Goal: Book appointment/travel/reservation

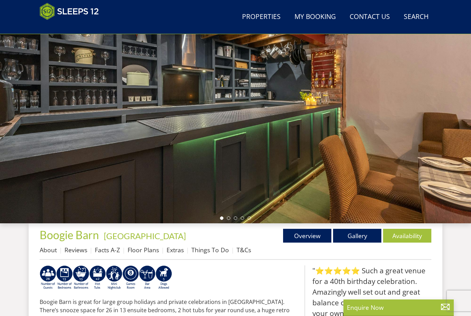
scroll to position [71, 0]
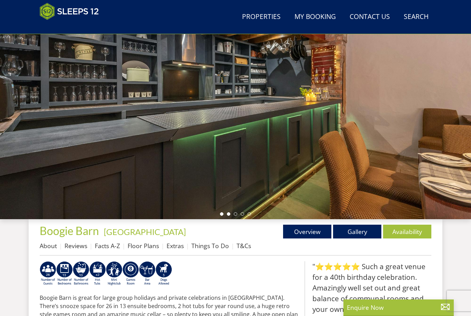
click at [228, 213] on li at bounding box center [228, 213] width 3 height 3
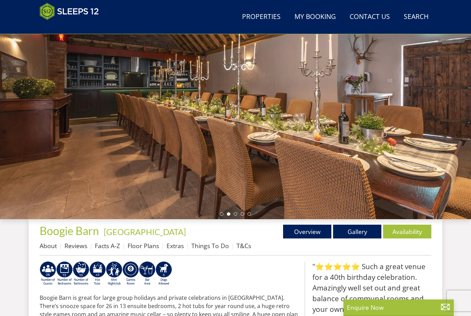
click at [233, 214] on ul at bounding box center [235, 213] width 31 height 3
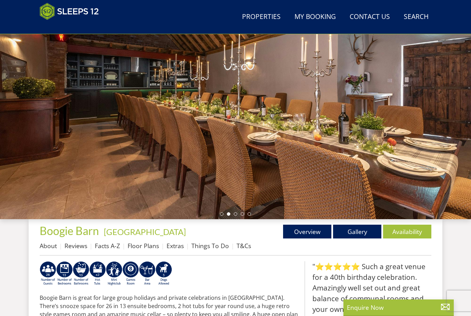
click at [239, 215] on ul at bounding box center [235, 213] width 31 height 3
click at [236, 214] on li at bounding box center [235, 213] width 3 height 3
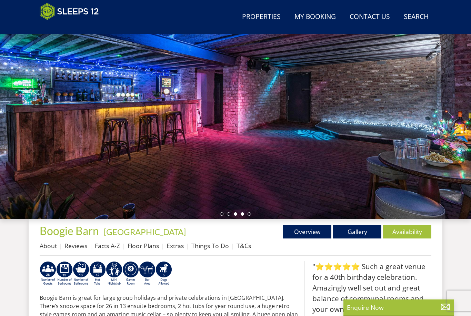
click at [242, 214] on li at bounding box center [241, 213] width 3 height 3
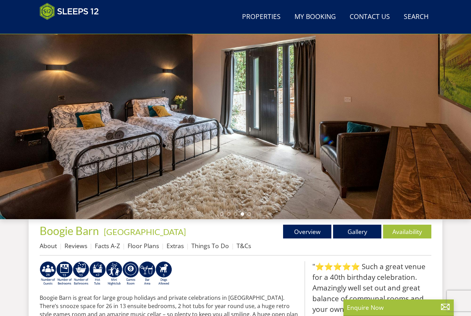
click at [249, 216] on div at bounding box center [235, 98] width 471 height 241
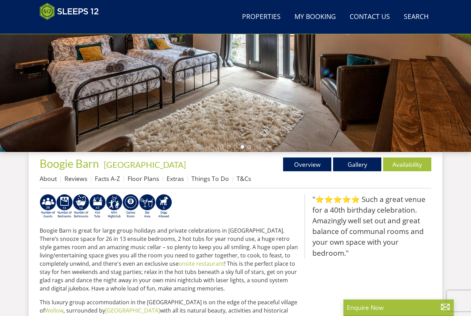
scroll to position [139, 0]
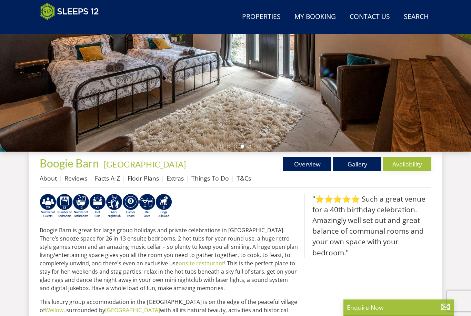
click at [404, 159] on link "Availability" at bounding box center [407, 164] width 48 height 14
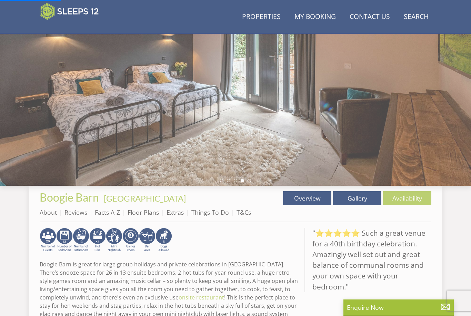
scroll to position [104, 0]
click at [406, 200] on link "Availability" at bounding box center [407, 199] width 48 height 14
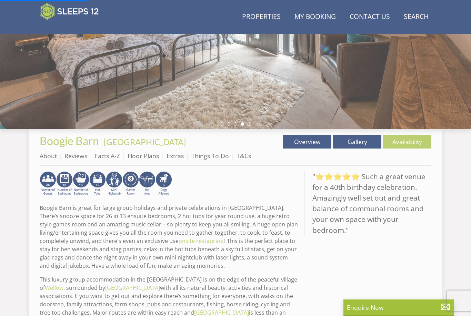
scroll to position [0, 0]
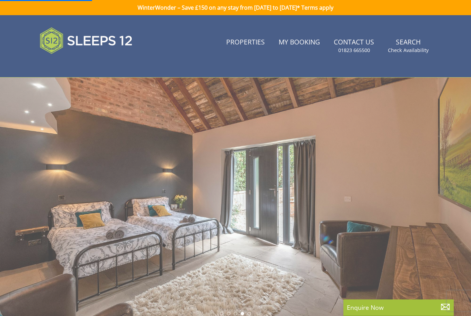
click at [340, 140] on div at bounding box center [235, 198] width 471 height 241
click at [402, 15] on header "Search Menu Properties My Booking Contact Us 01823 665500 Search Check Availabi…" at bounding box center [235, 46] width 471 height 62
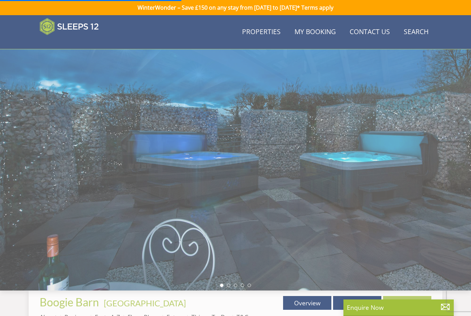
scroll to position [179, 0]
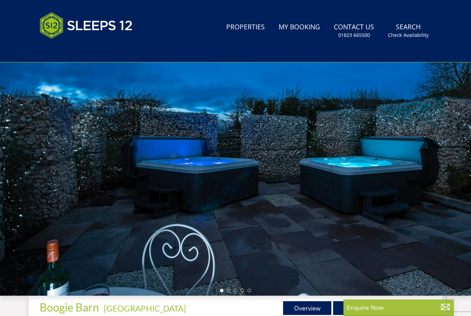
scroll to position [49, 0]
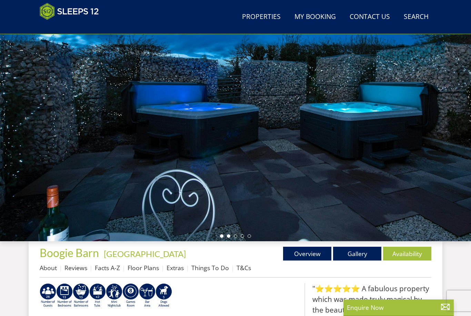
click at [229, 235] on li at bounding box center [228, 235] width 3 height 3
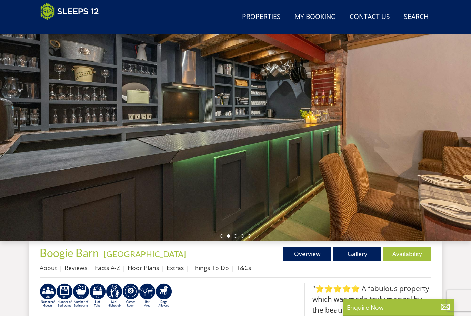
click at [235, 238] on div at bounding box center [235, 120] width 471 height 241
click at [232, 235] on ul at bounding box center [235, 235] width 31 height 3
click at [233, 236] on ul at bounding box center [235, 235] width 31 height 3
click at [235, 236] on li at bounding box center [235, 235] width 3 height 3
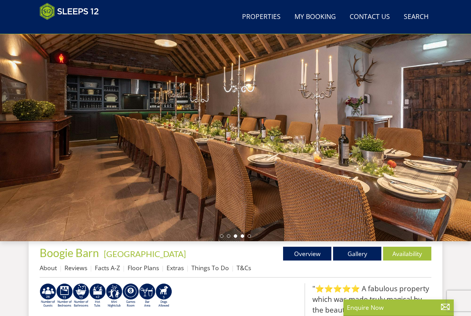
click at [242, 236] on li at bounding box center [241, 235] width 3 height 3
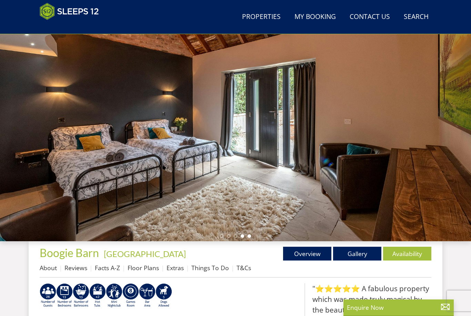
click at [249, 237] on li at bounding box center [248, 235] width 3 height 3
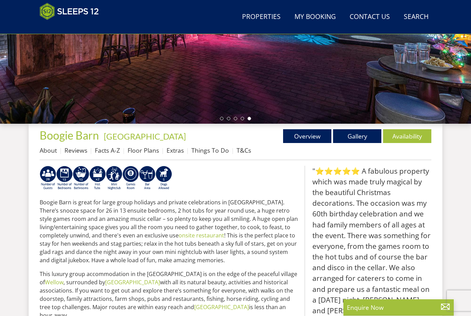
scroll to position [167, 0]
click at [350, 145] on ul "About Reviews Facts A-Z Floor Plans Extras Things To Do T&Cs" at bounding box center [235, 152] width 391 height 16
click at [350, 144] on div "Properties Boogie Barn - [GEOGRAPHIC_DATA] Overview Gallery Availability About …" at bounding box center [235, 144] width 391 height 31
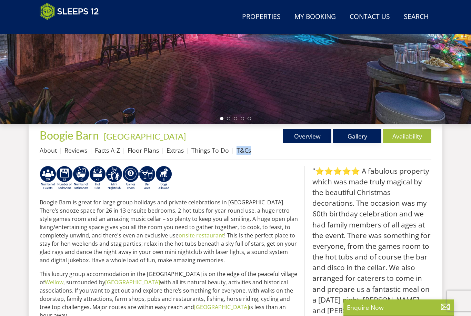
click at [350, 142] on link "Gallery" at bounding box center [357, 136] width 48 height 14
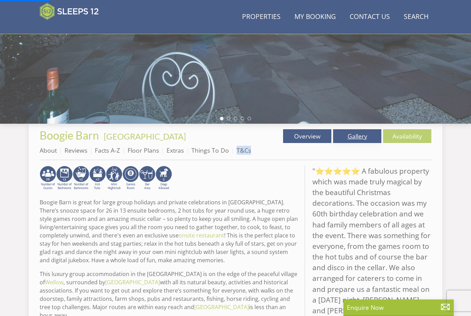
click at [350, 136] on link "Gallery" at bounding box center [357, 136] width 48 height 14
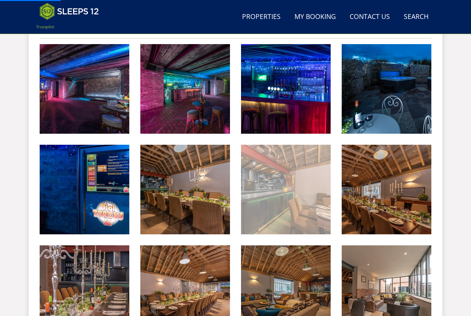
scroll to position [317, 0]
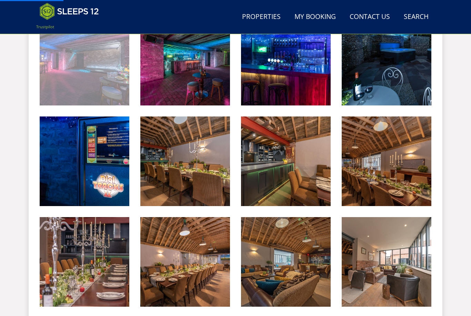
click at [94, 63] on img at bounding box center [85, 61] width 90 height 90
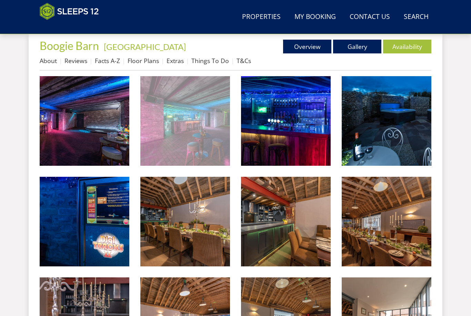
scroll to position [256, 0]
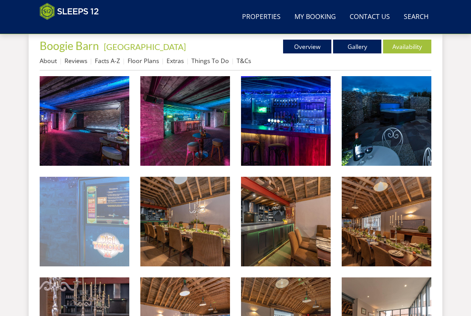
click at [98, 227] on img at bounding box center [85, 222] width 90 height 90
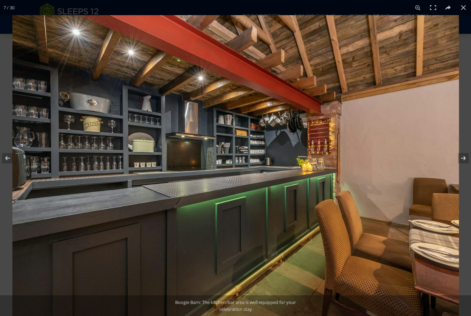
click at [154, 316] on div "Boogie Barn: The kitchen/bar area is well equipped for your celebration stay" at bounding box center [235, 305] width 471 height 21
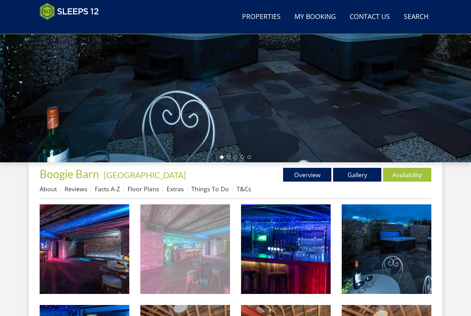
scroll to position [58, 0]
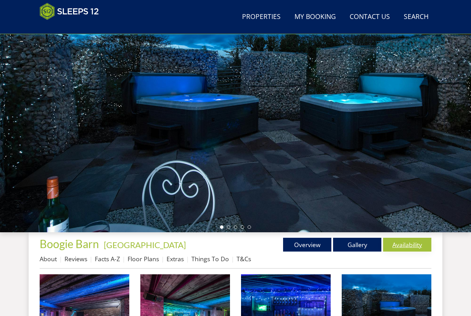
click at [402, 241] on link "Availability" at bounding box center [407, 245] width 48 height 14
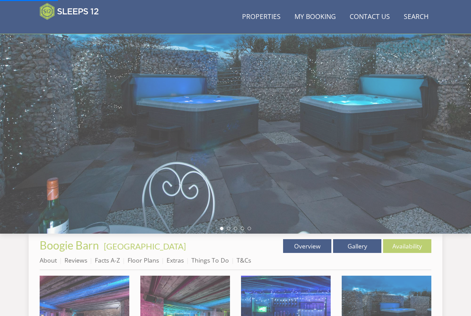
scroll to position [43, 0]
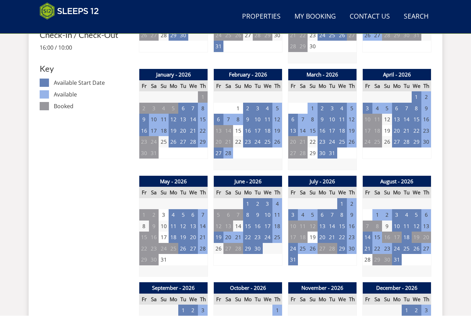
scroll to position [370, 0]
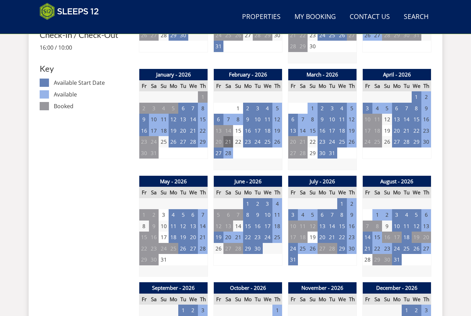
click at [227, 138] on td "21" at bounding box center [228, 141] width 10 height 11
click at [217, 141] on td "20" at bounding box center [219, 141] width 10 height 11
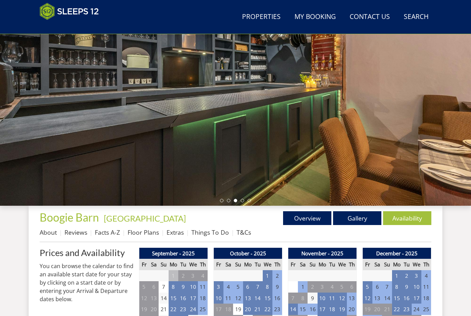
scroll to position [73, 0]
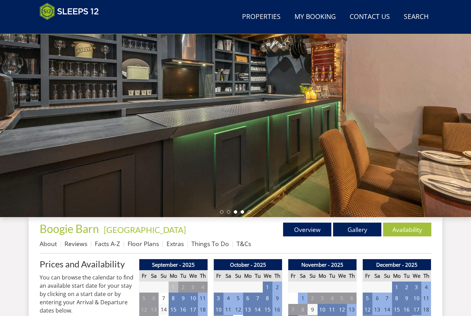
click at [242, 212] on li at bounding box center [241, 211] width 3 height 3
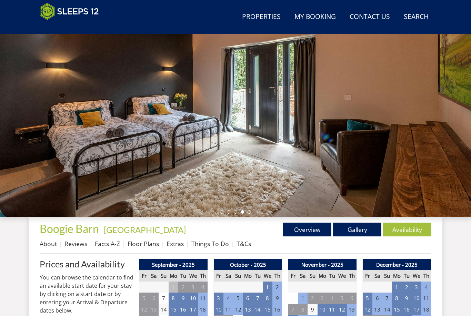
click at [246, 212] on ul at bounding box center [235, 211] width 31 height 3
click at [248, 213] on li at bounding box center [248, 211] width 3 height 3
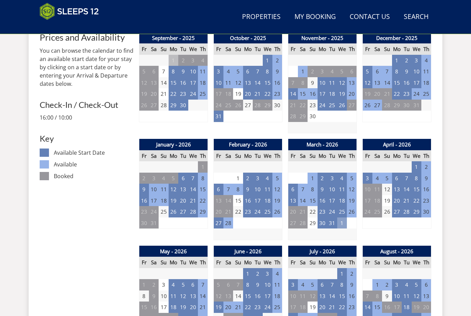
scroll to position [300, 0]
click at [295, 188] on td "6" at bounding box center [293, 189] width 10 height 11
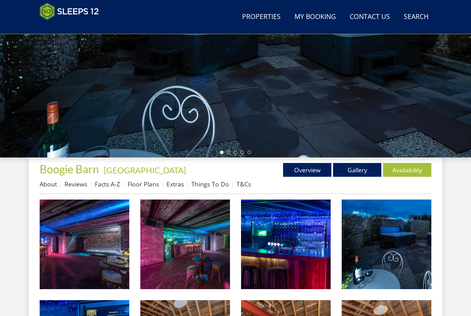
scroll to position [317, 0]
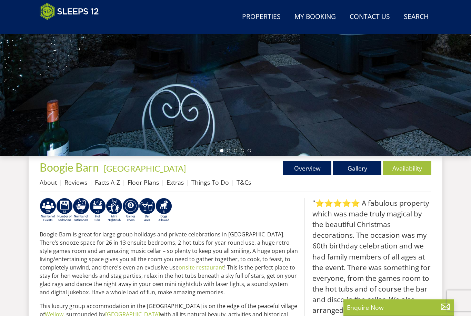
scroll to position [70, 0]
